Goal: Transaction & Acquisition: Purchase product/service

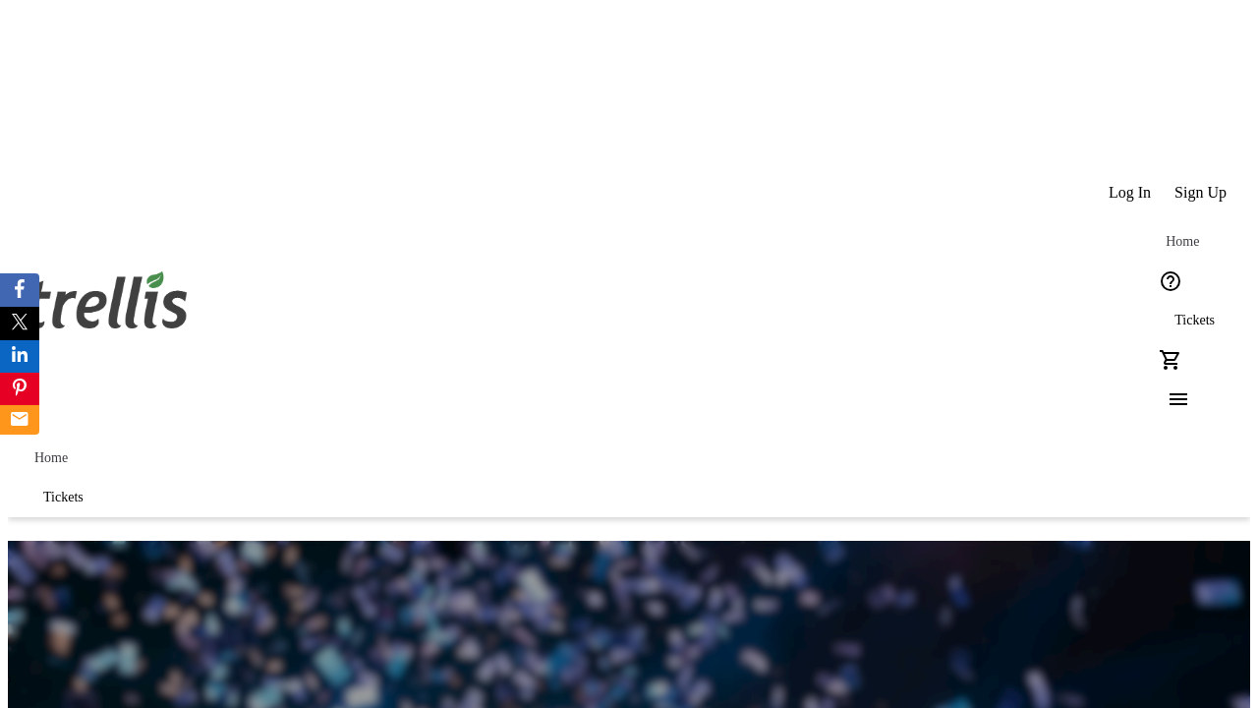
click at [1174, 312] on span "Tickets" at bounding box center [1194, 320] width 40 height 16
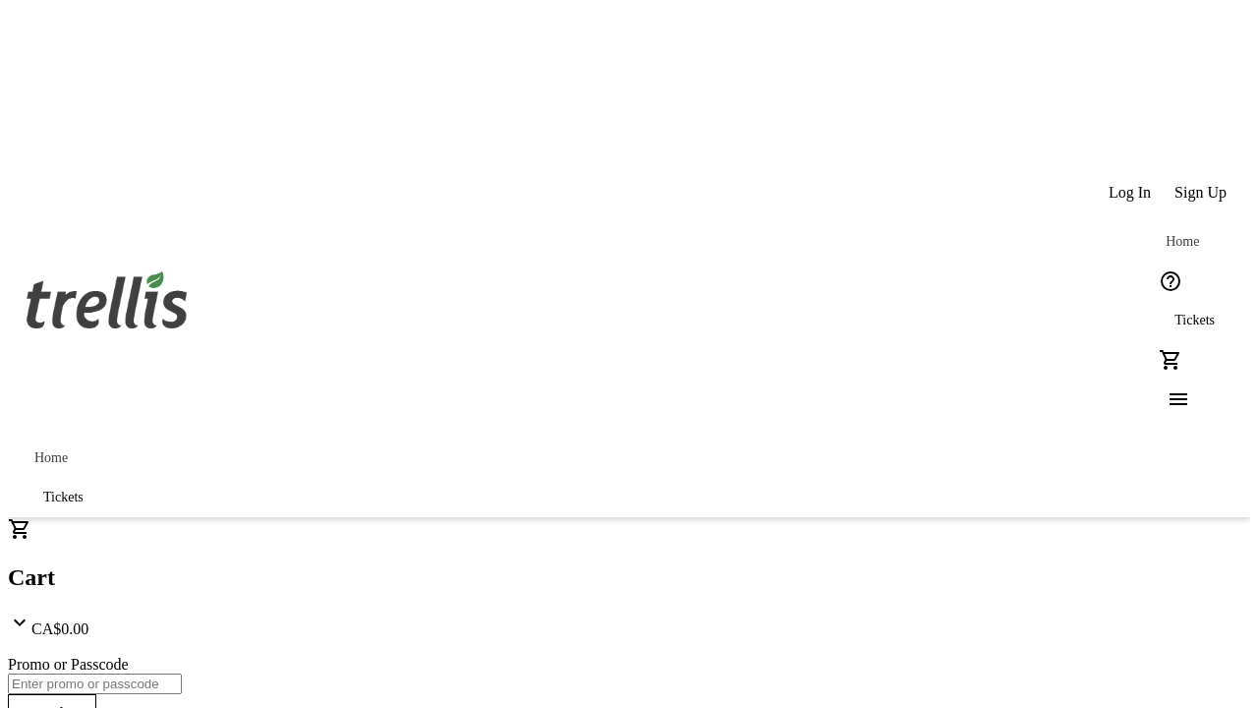
type input "1"
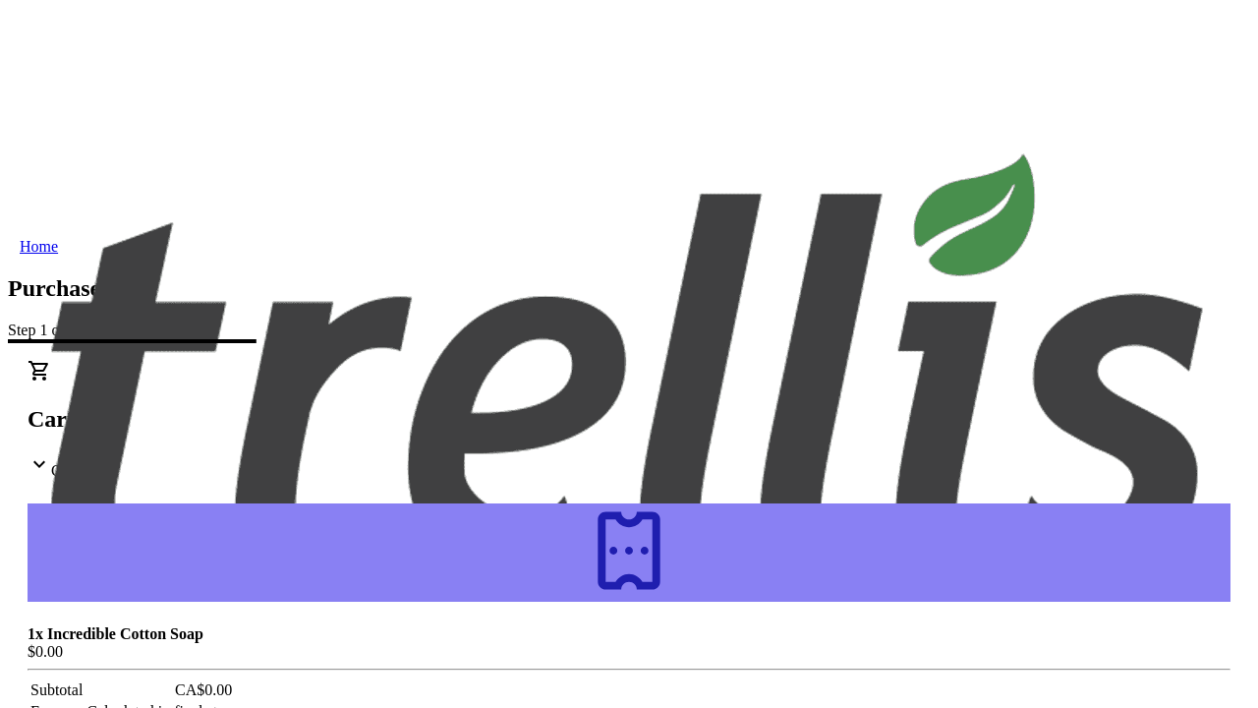
type input "[PERSON_NAME][EMAIL_ADDRESS][DOMAIN_NAME]"
type input "[PERSON_NAME]"
